Goal: Information Seeking & Learning: Learn about a topic

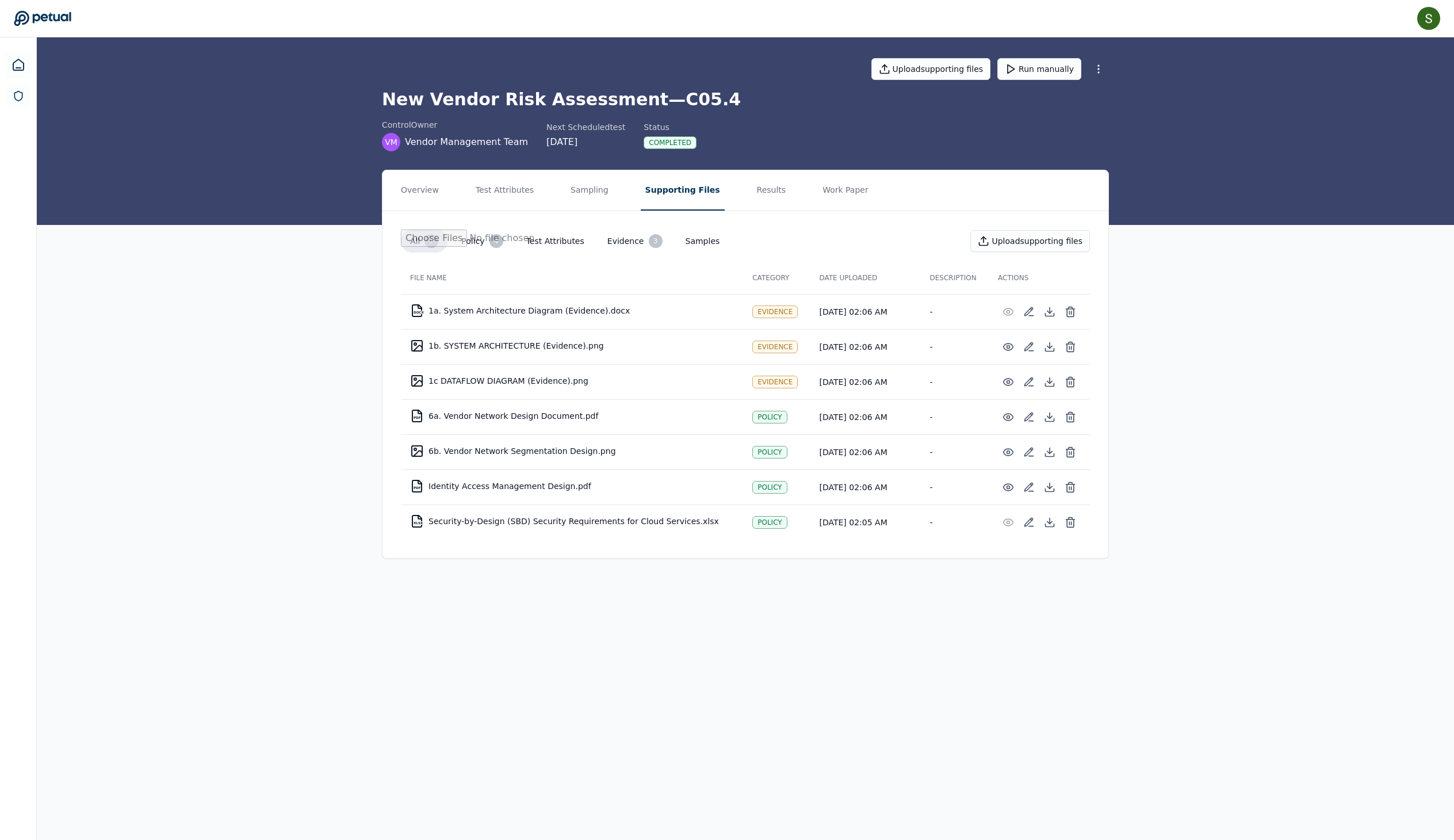
click at [1255, 235] on div "Overview Test Attributes Sampling Supporting Files Results Work Paper All 7 Pol…" at bounding box center [746, 373] width 1418 height 407
click at [1280, 264] on div "Overview Test Attributes Sampling Supporting Files Results Work Paper All 7 Pol…" at bounding box center [746, 373] width 1418 height 407
click at [791, 209] on button "Results" at bounding box center [772, 190] width 39 height 40
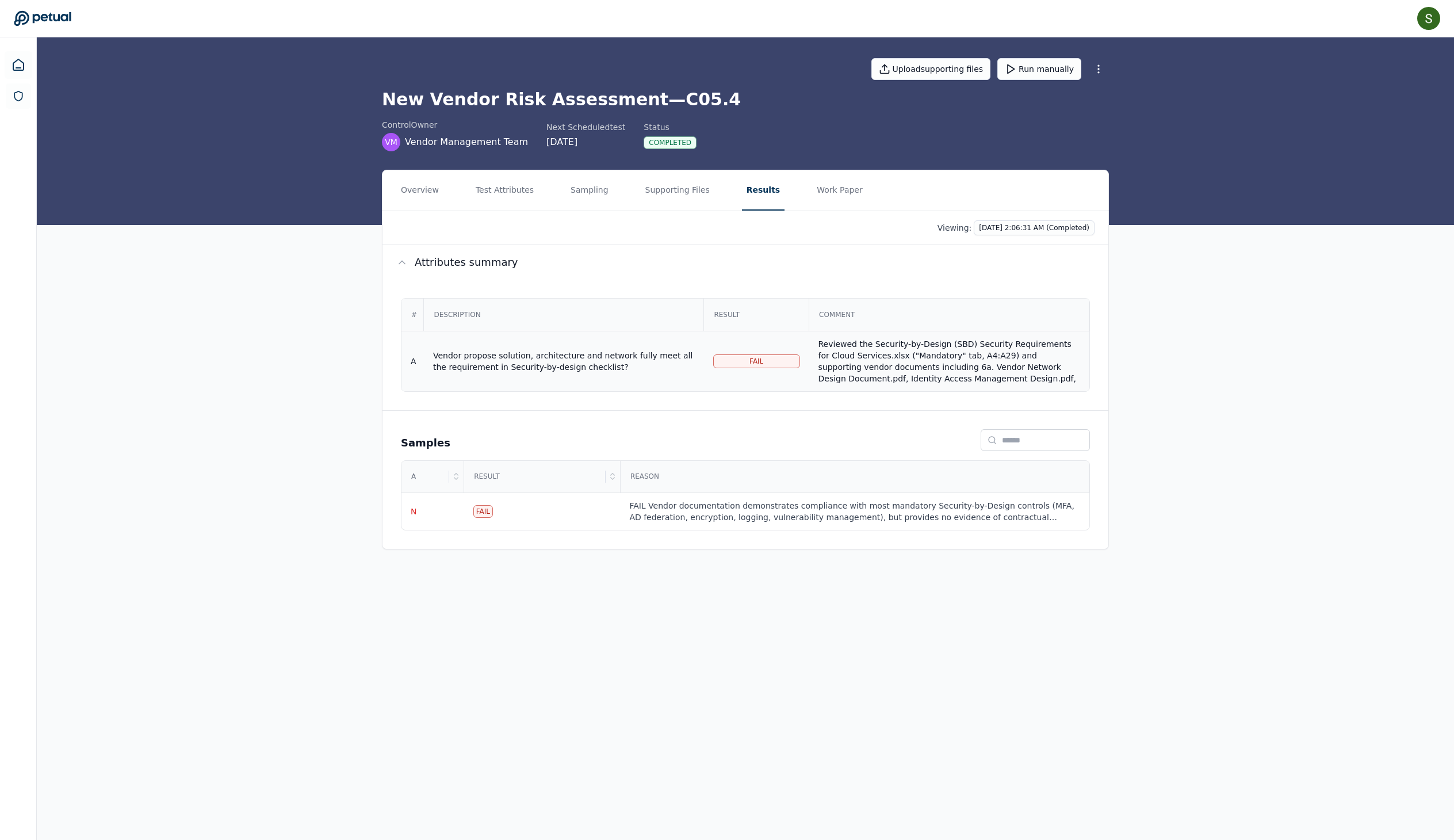
click at [901, 393] on div "Reviewed the Security-by-Design (SBD) Security Requirements for Cloud Services.…" at bounding box center [950, 425] width 261 height 172
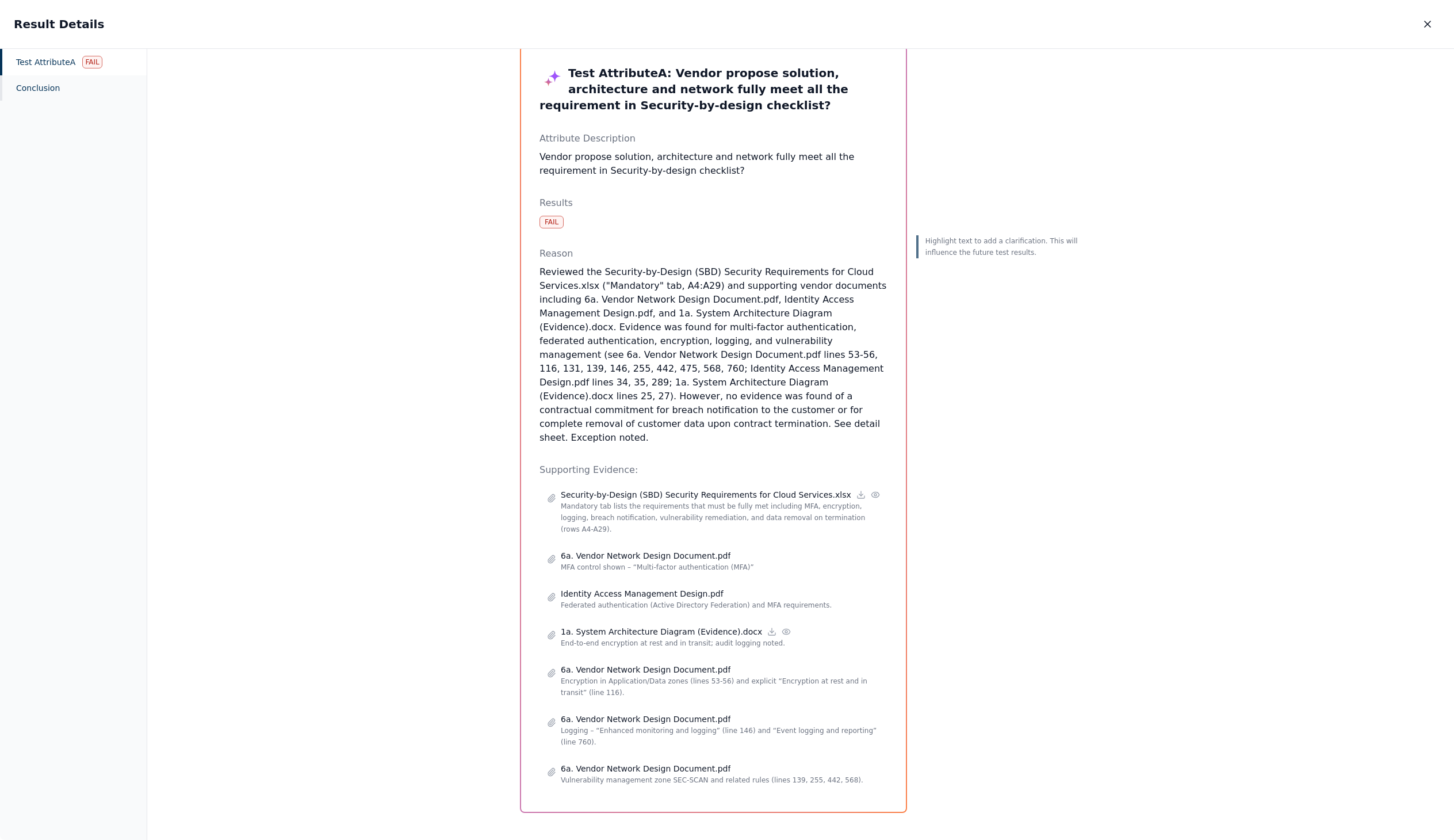
scroll to position [53, 0]
click at [721, 501] on p "Mandatory tab lists the requirements that must be fully met including MFA, encr…" at bounding box center [721, 517] width 319 height 34
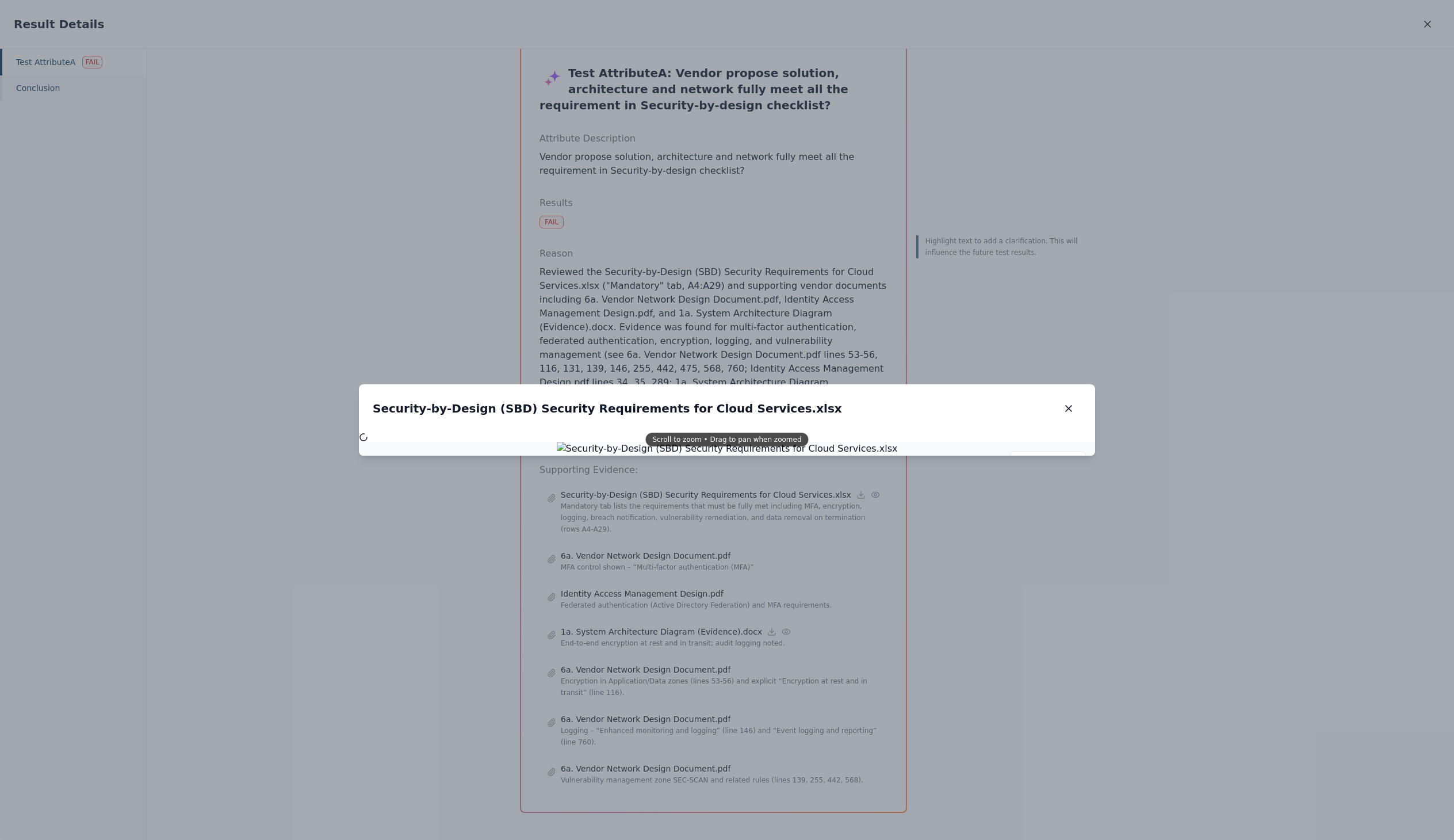
click at [736, 401] on div "Security-by-Design (SBD) Security Requirements for Cloud Services.xlsx Security…" at bounding box center [727, 408] width 736 height 48
click at [761, 422] on div "Security-by-Design (SBD) Security Requirements for Cloud Services.xlsx Security…" at bounding box center [727, 408] width 736 height 48
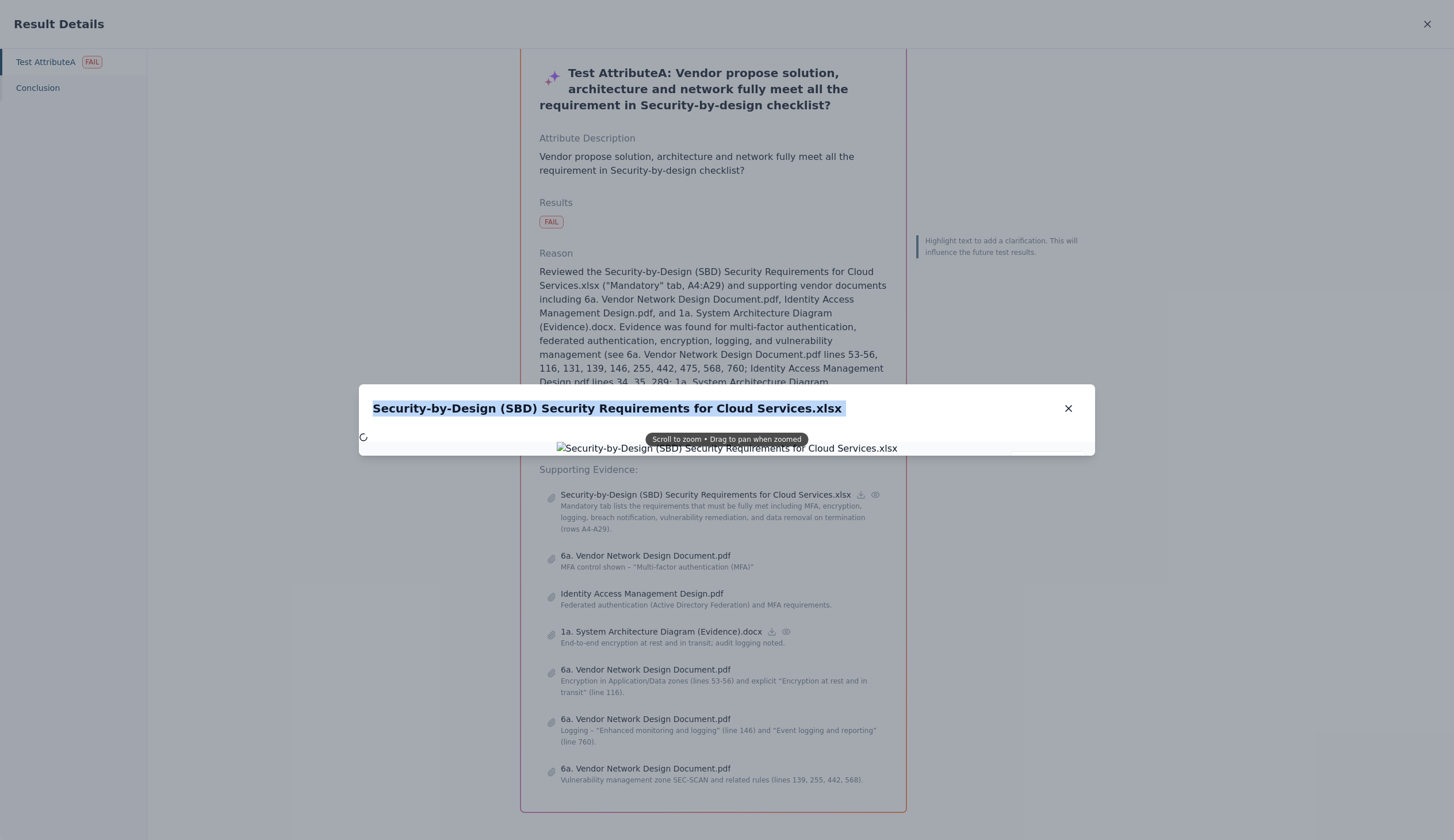
click at [761, 422] on div "Security-by-Design (SBD) Security Requirements for Cloud Services.xlsx Security…" at bounding box center [727, 408] width 736 height 48
click at [1075, 413] on icon "button" at bounding box center [1069, 408] width 11 height 11
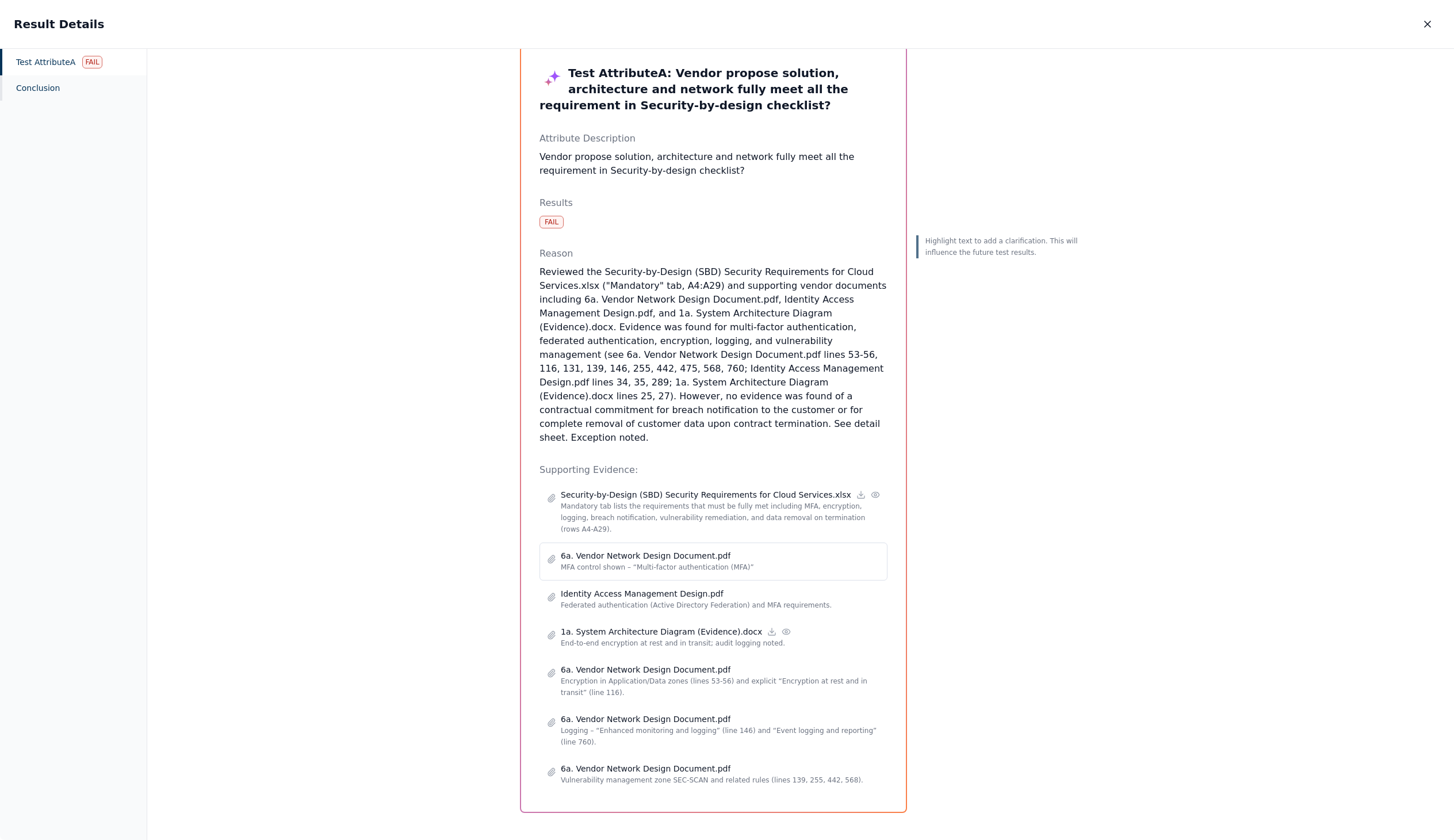
click at [815, 562] on p "MFA control shown – “Multi-factor authentication (MFA)”" at bounding box center [721, 567] width 319 height 11
click at [741, 562] on p "MFA control shown – “Multi-factor authentication (MFA)”" at bounding box center [721, 567] width 319 height 11
click at [581, 550] on p "6a. Vendor Network Design Document.pdf" at bounding box center [645, 555] width 170 height 11
click at [599, 599] on p "Federated authentication (Active Directory Federation) and MFA requirements." at bounding box center [721, 605] width 319 height 11
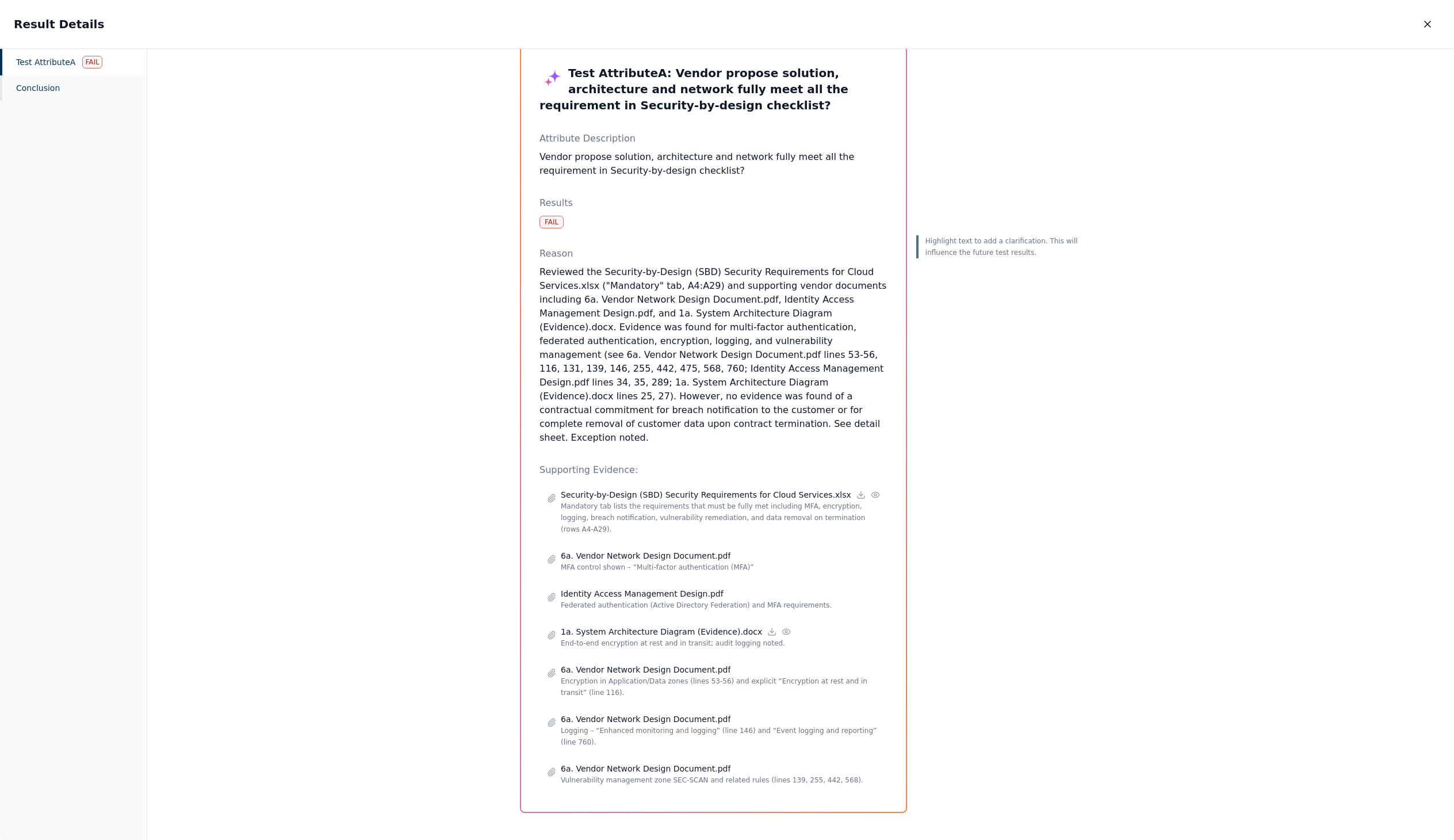
click at [1082, 555] on div "Highlight text to add a clarification. This will influence the future test resu…" at bounding box center [999, 429] width 166 height 768
click at [663, 774] on p "Vulnerability management zone SEC-SCAN and related rules (lines 139, 255, 442, …" at bounding box center [721, 780] width 319 height 11
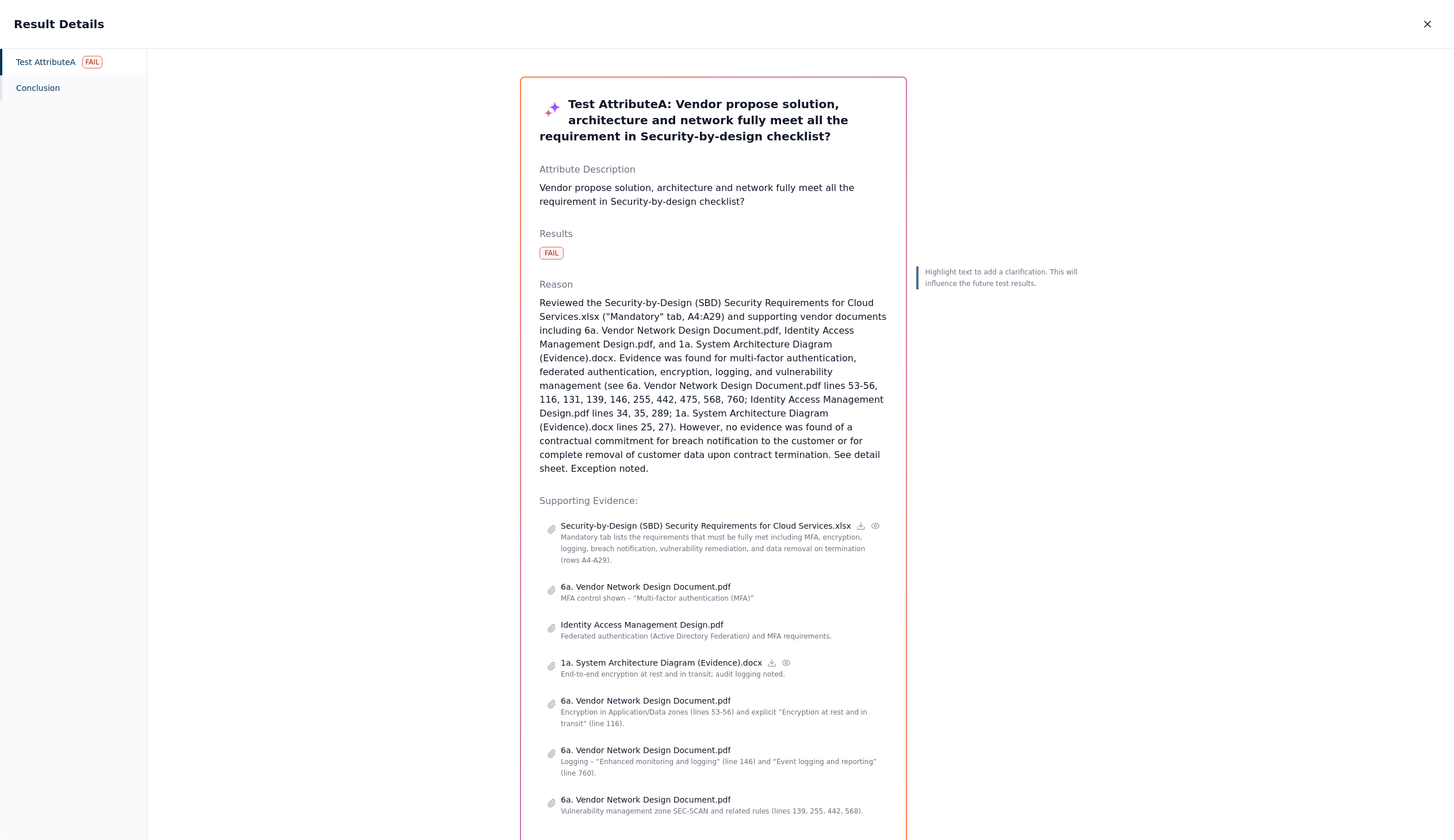
scroll to position [0, 0]
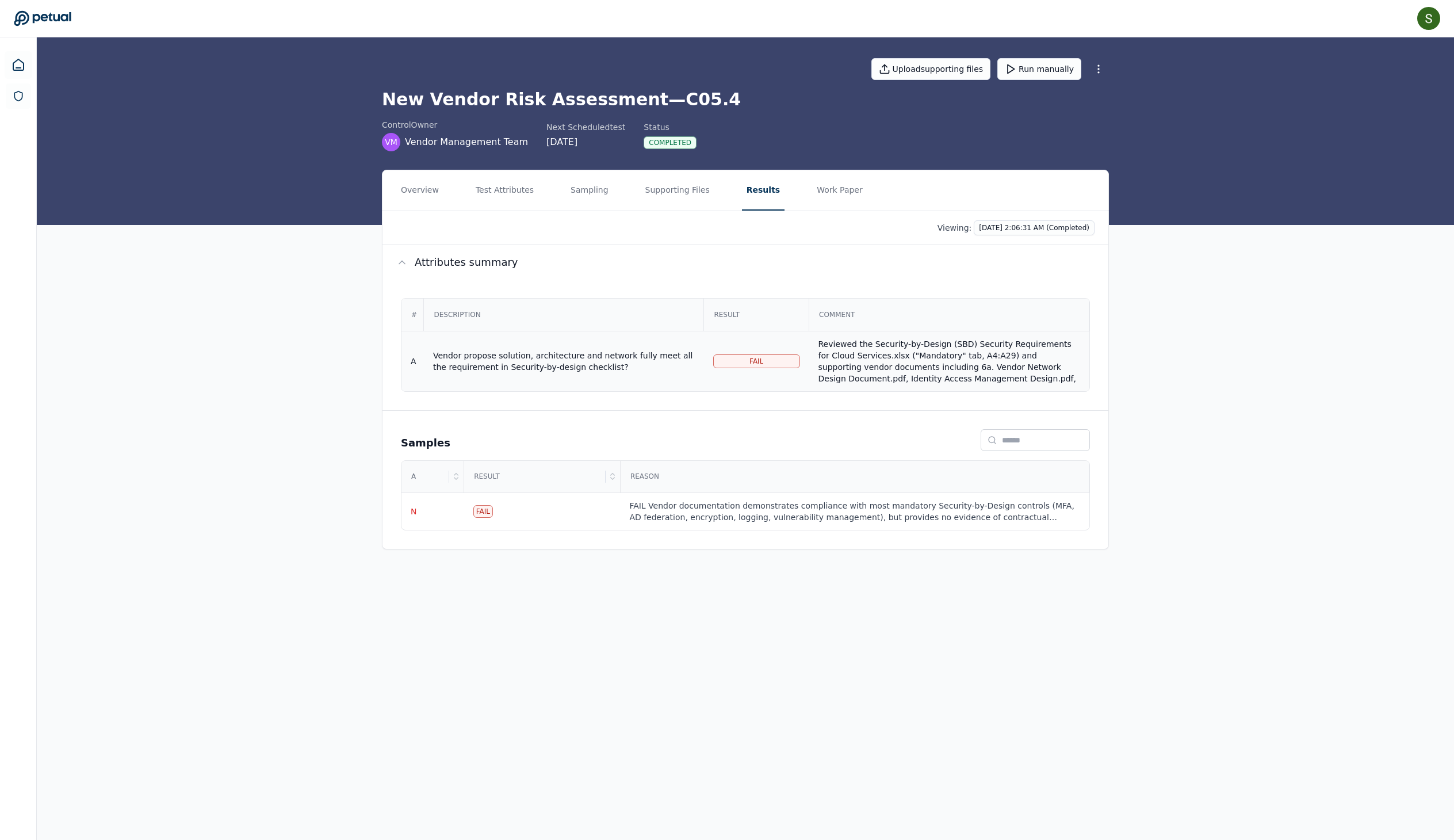
click at [930, 401] on div "Reviewed the Security-by-Design (SBD) Security Requirements for Cloud Services.…" at bounding box center [950, 425] width 261 height 172
click at [683, 523] on div "FAIL Vendor documentation demonstrates compliance with most mandatory Security-…" at bounding box center [855, 511] width 451 height 23
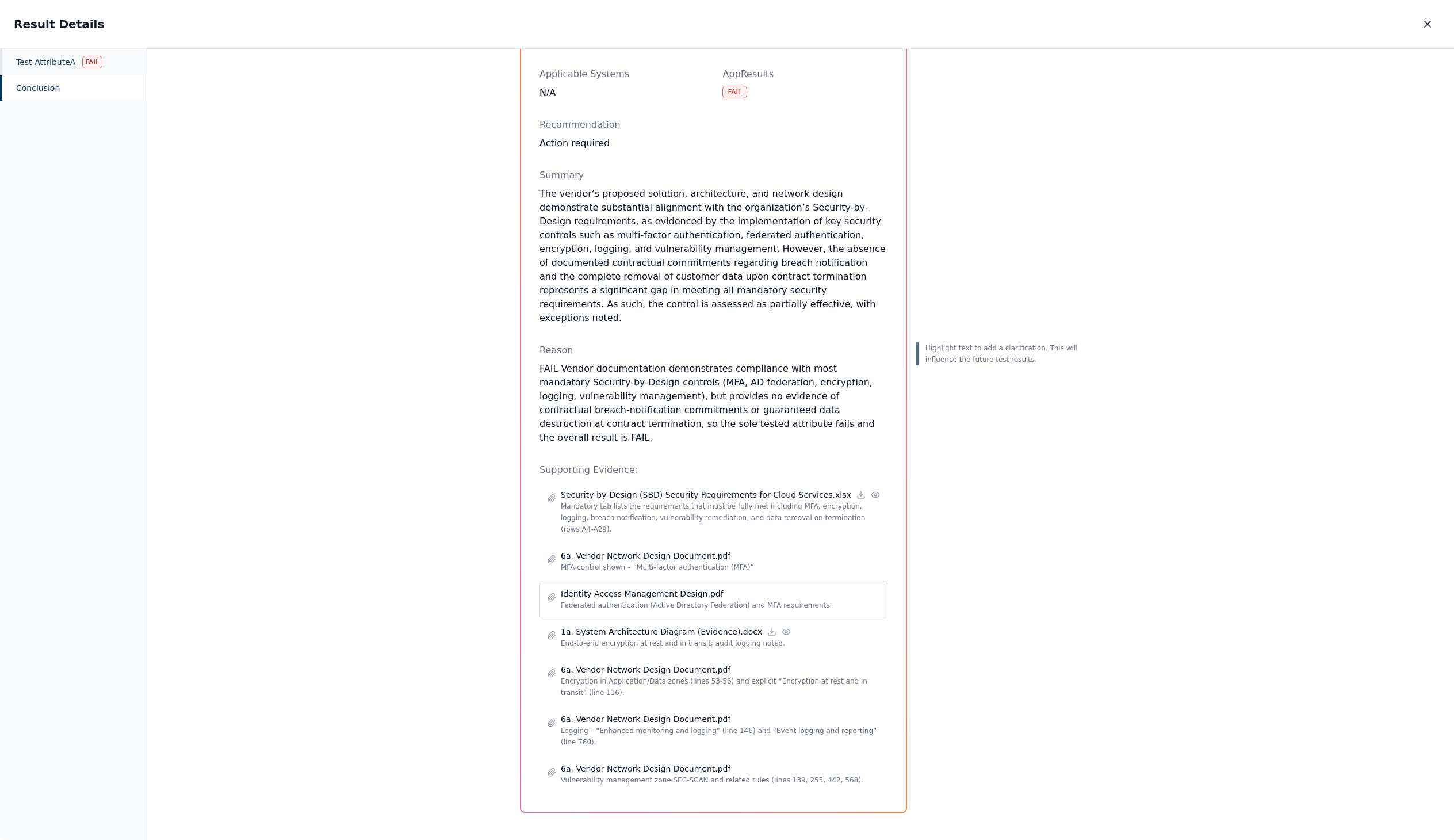
scroll to position [180, 0]
click at [792, 501] on p "Mandatory tab lists the requirements that must be fully met including MFA, encr…" at bounding box center [721, 517] width 319 height 34
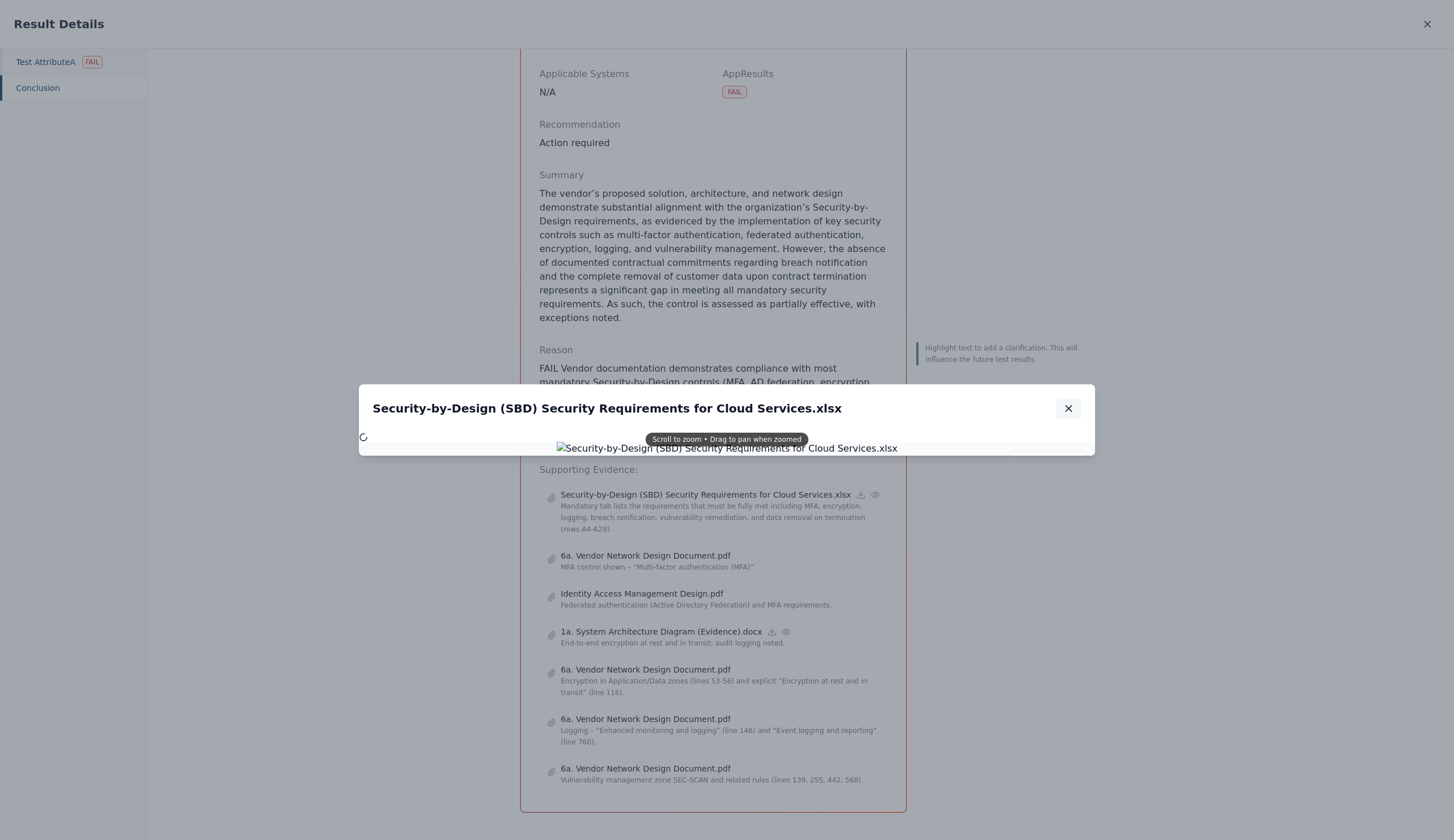
click at [1075, 411] on icon "button" at bounding box center [1069, 408] width 11 height 11
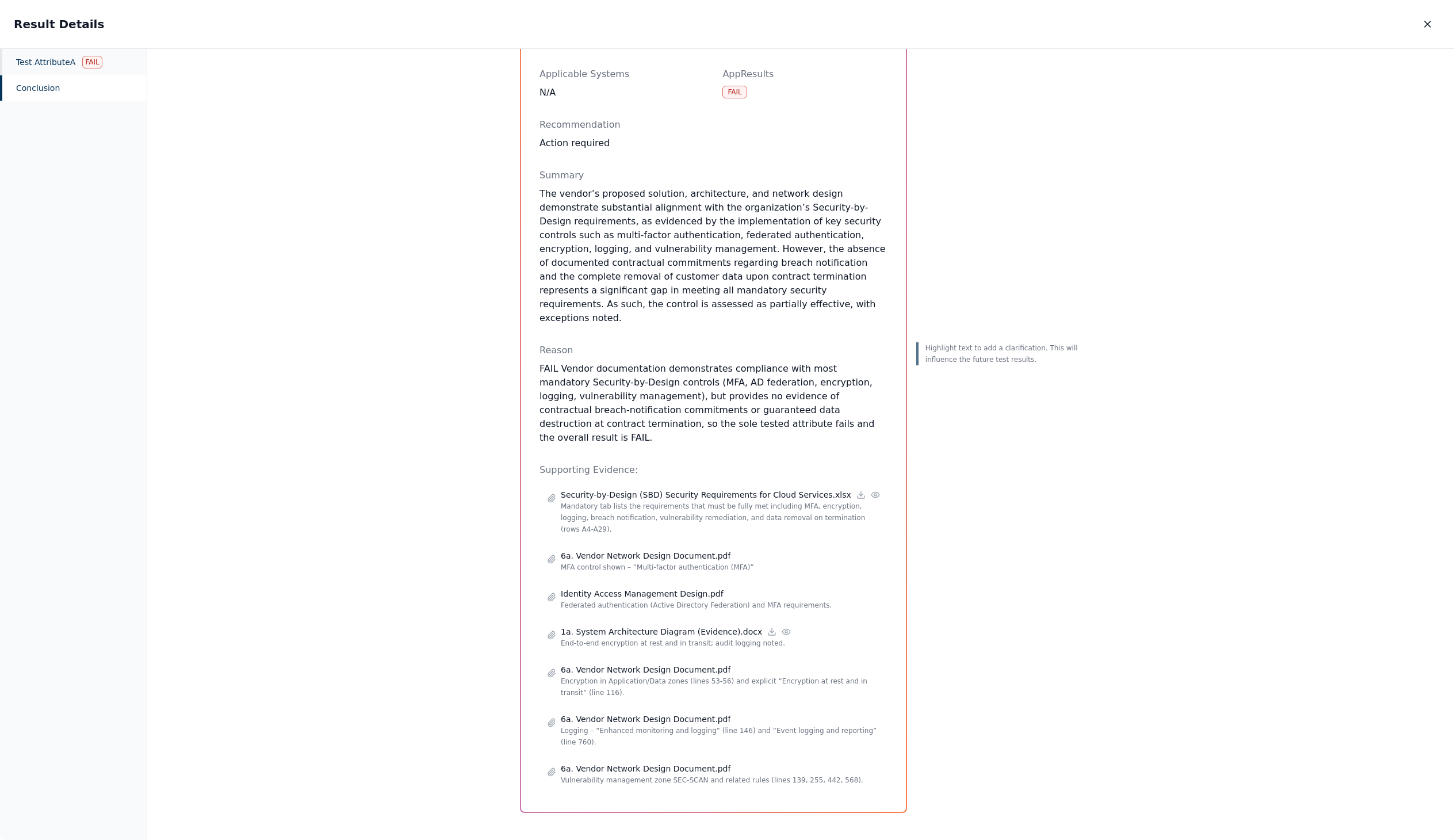
click at [1082, 483] on div "Highlight text to add a clarification. This will influence the future test resu…" at bounding box center [999, 378] width 166 height 870
click at [704, 562] on p "MFA control shown – “Multi-factor authentication (MFA)”" at bounding box center [721, 567] width 319 height 11
click at [611, 562] on p "MFA control shown – “Multi-factor authentication (MFA)”" at bounding box center [721, 567] width 319 height 11
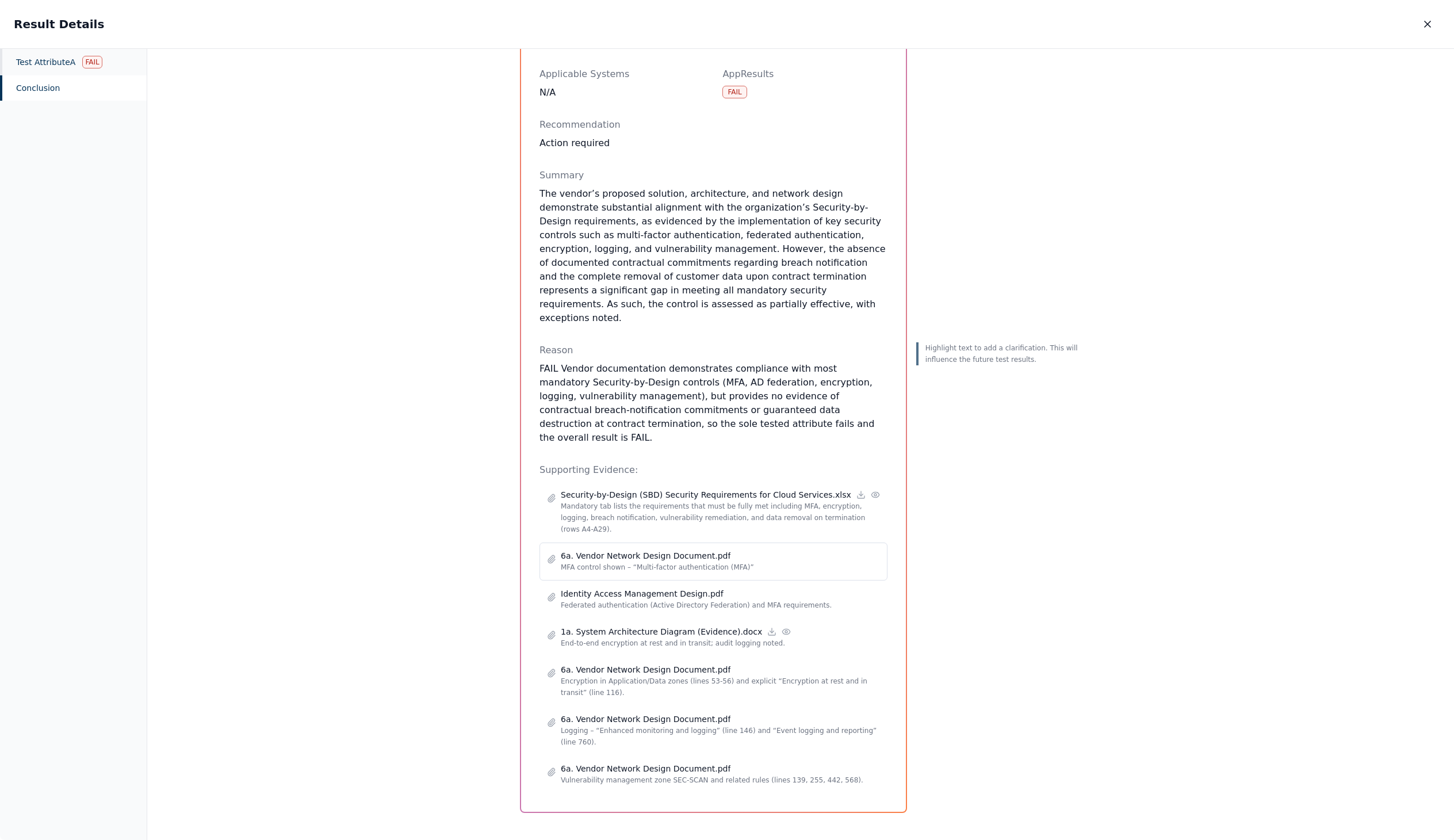
click at [601, 550] on p "6a. Vendor Network Design Document.pdf" at bounding box center [645, 555] width 170 height 11
click at [653, 588] on p "Identity Access Management Design.pdf" at bounding box center [643, 593] width 163 height 11
click at [650, 599] on p "Federated authentication (Active Directory Federation) and MFA requirements." at bounding box center [721, 605] width 319 height 11
click at [791, 627] on icon at bounding box center [786, 631] width 9 height 9
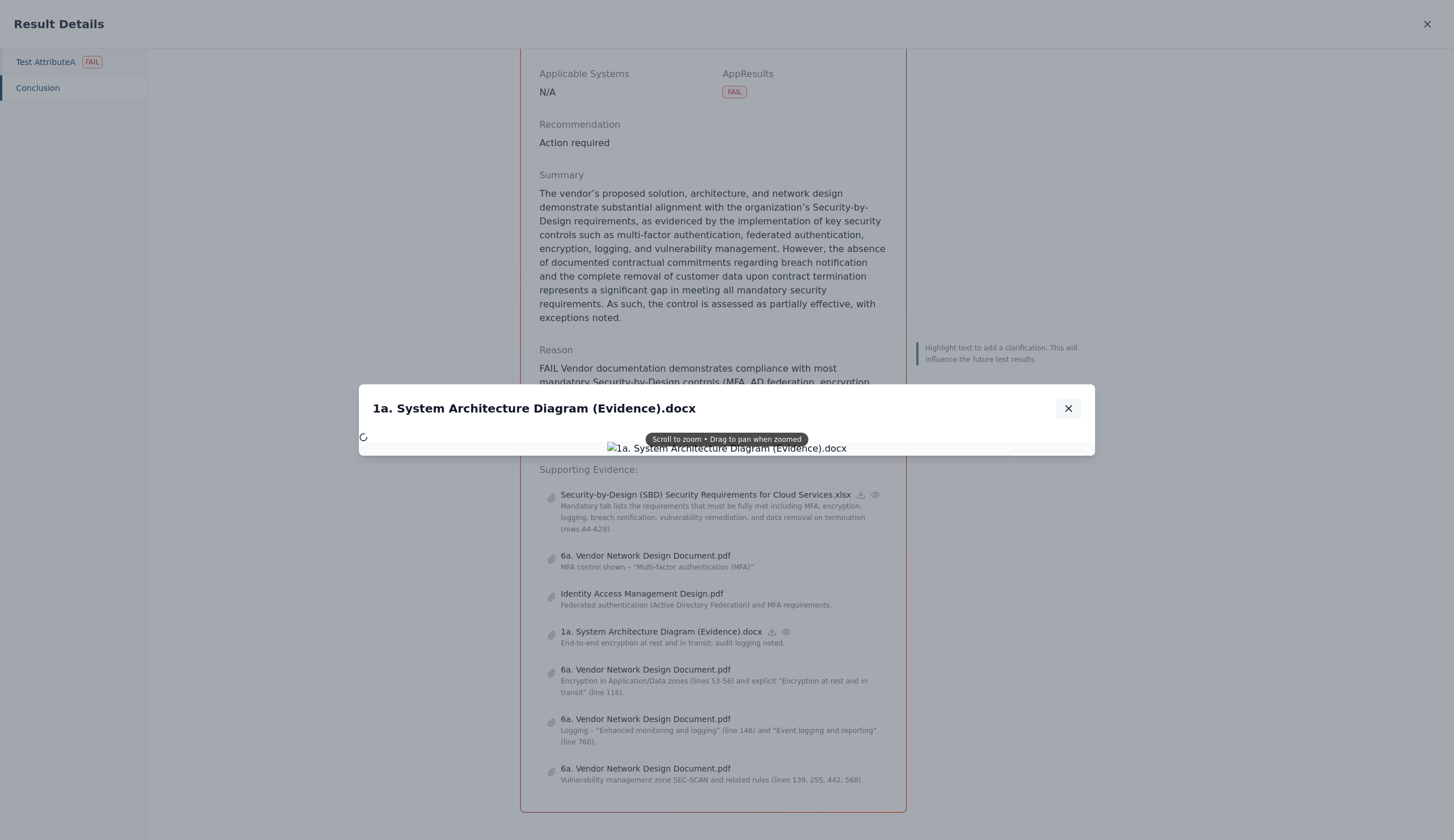
click at [1081, 410] on button "button" at bounding box center [1068, 408] width 25 height 20
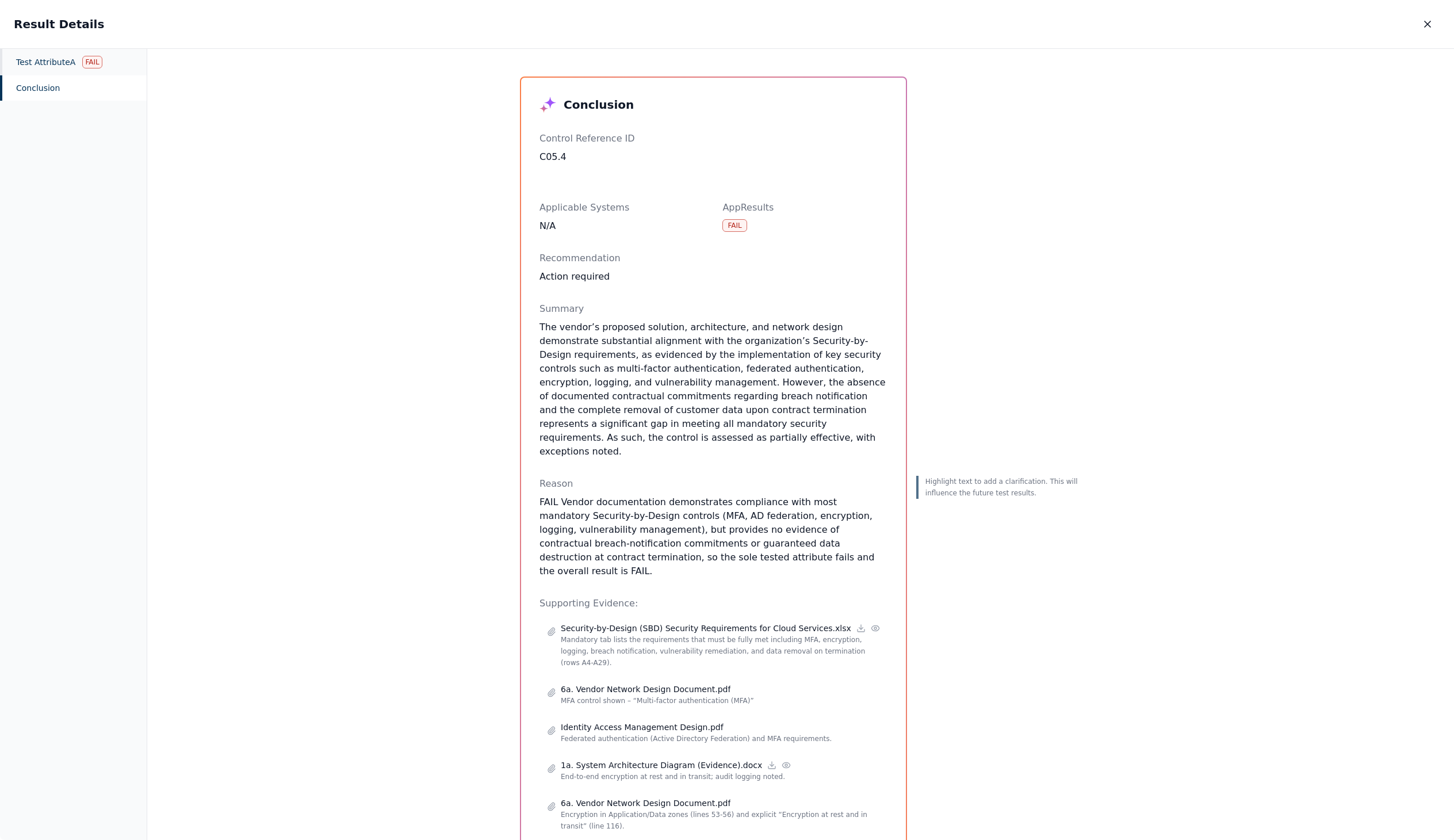
scroll to position [0, 0]
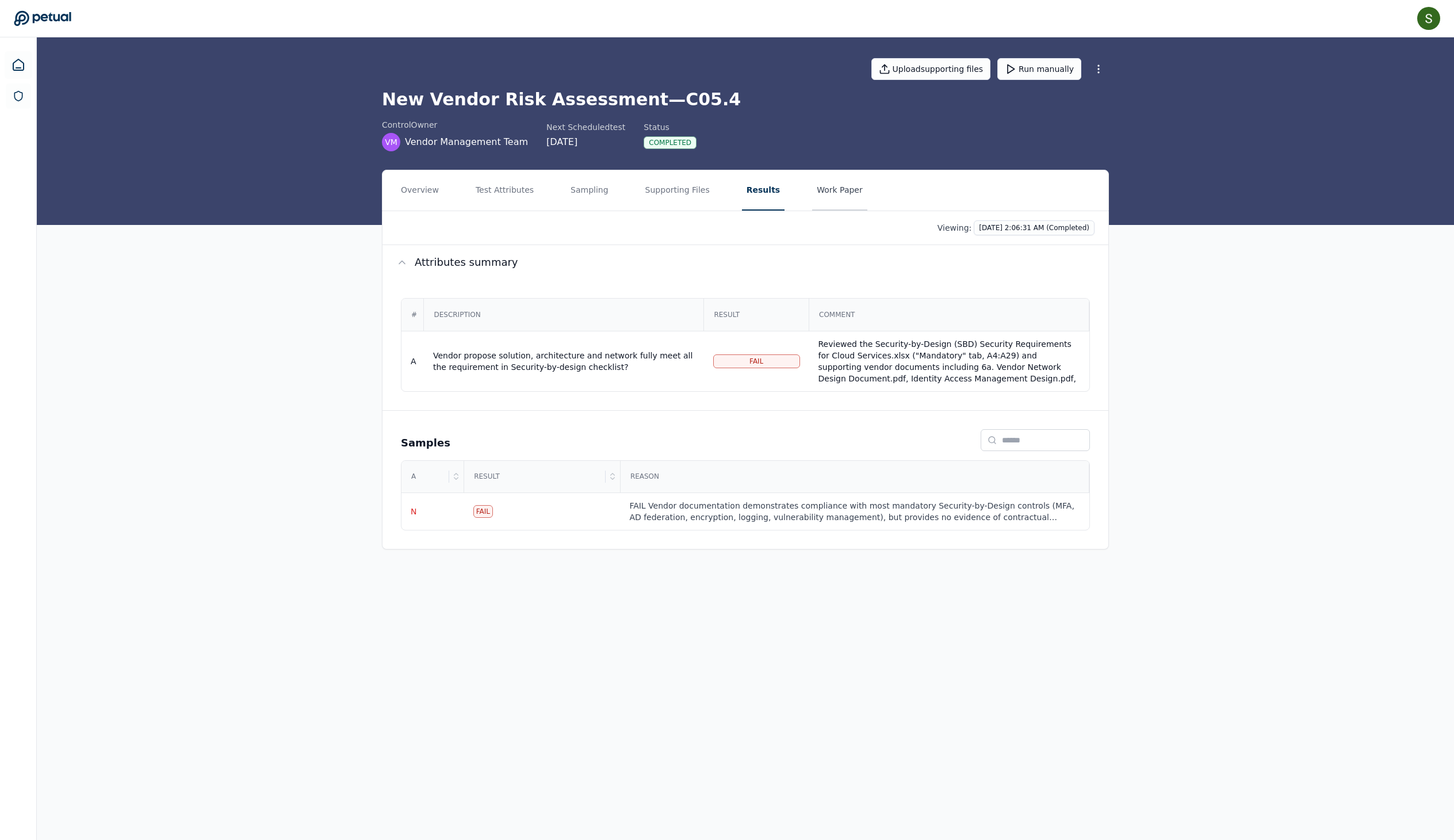
click at [868, 210] on button "Work Paper" at bounding box center [840, 190] width 56 height 40
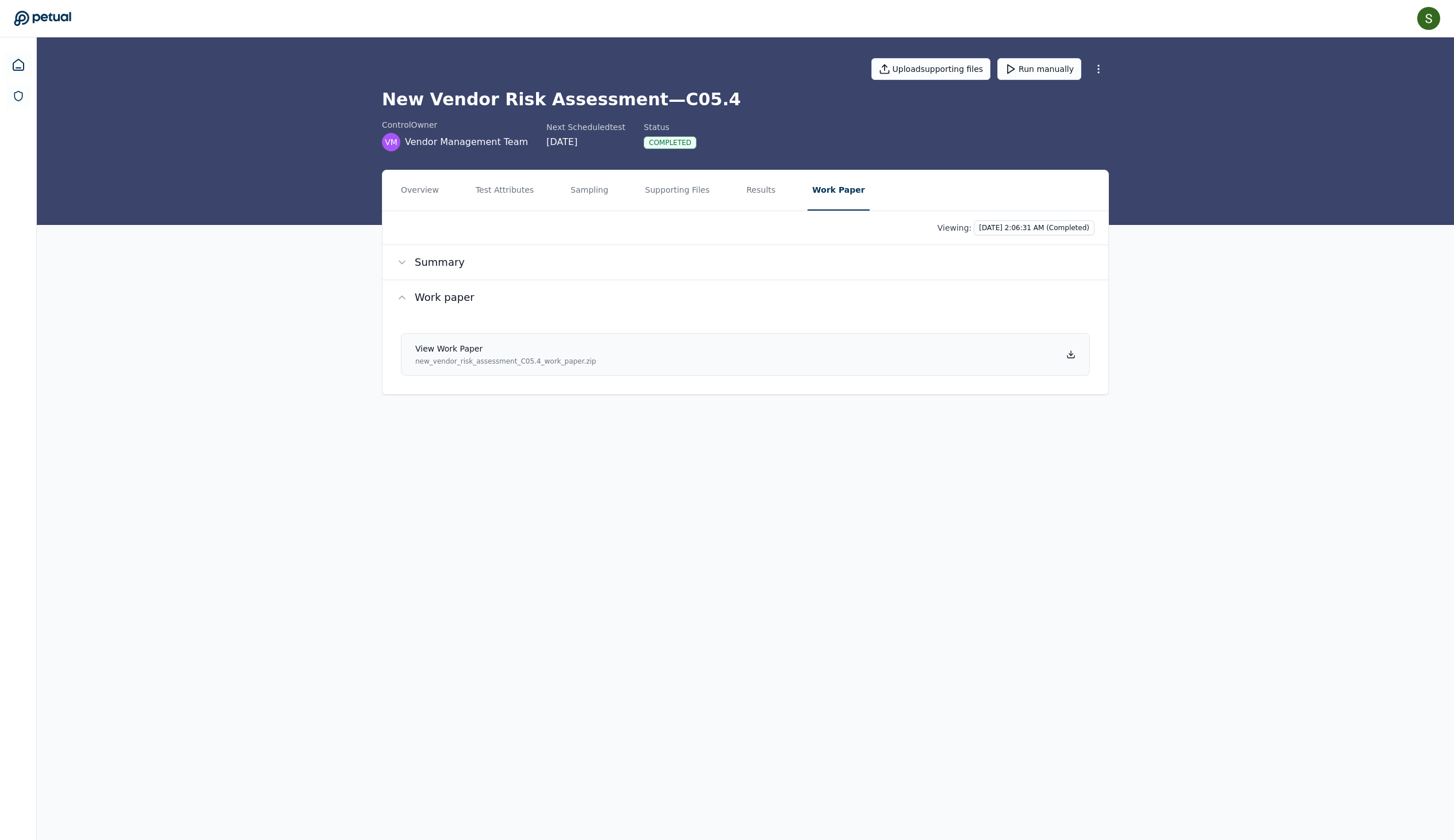
click at [812, 375] on link "View work paper new_vendor_risk_assessment_C05.4_work_paper.zip" at bounding box center [745, 354] width 689 height 43
click at [781, 204] on button "Results" at bounding box center [761, 190] width 39 height 40
